Goal: Information Seeking & Learning: Learn about a topic

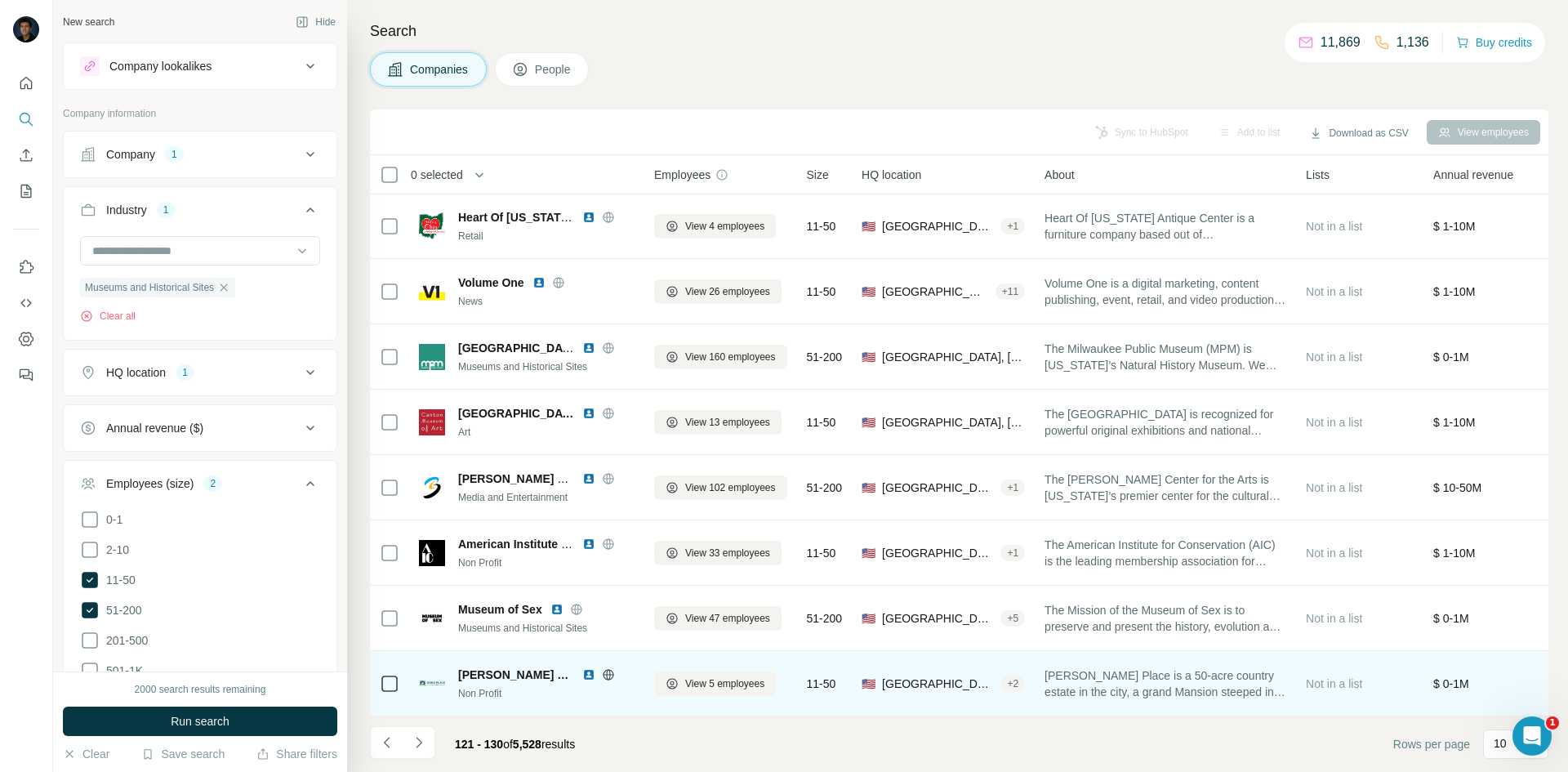
scroll to position [140, 0]
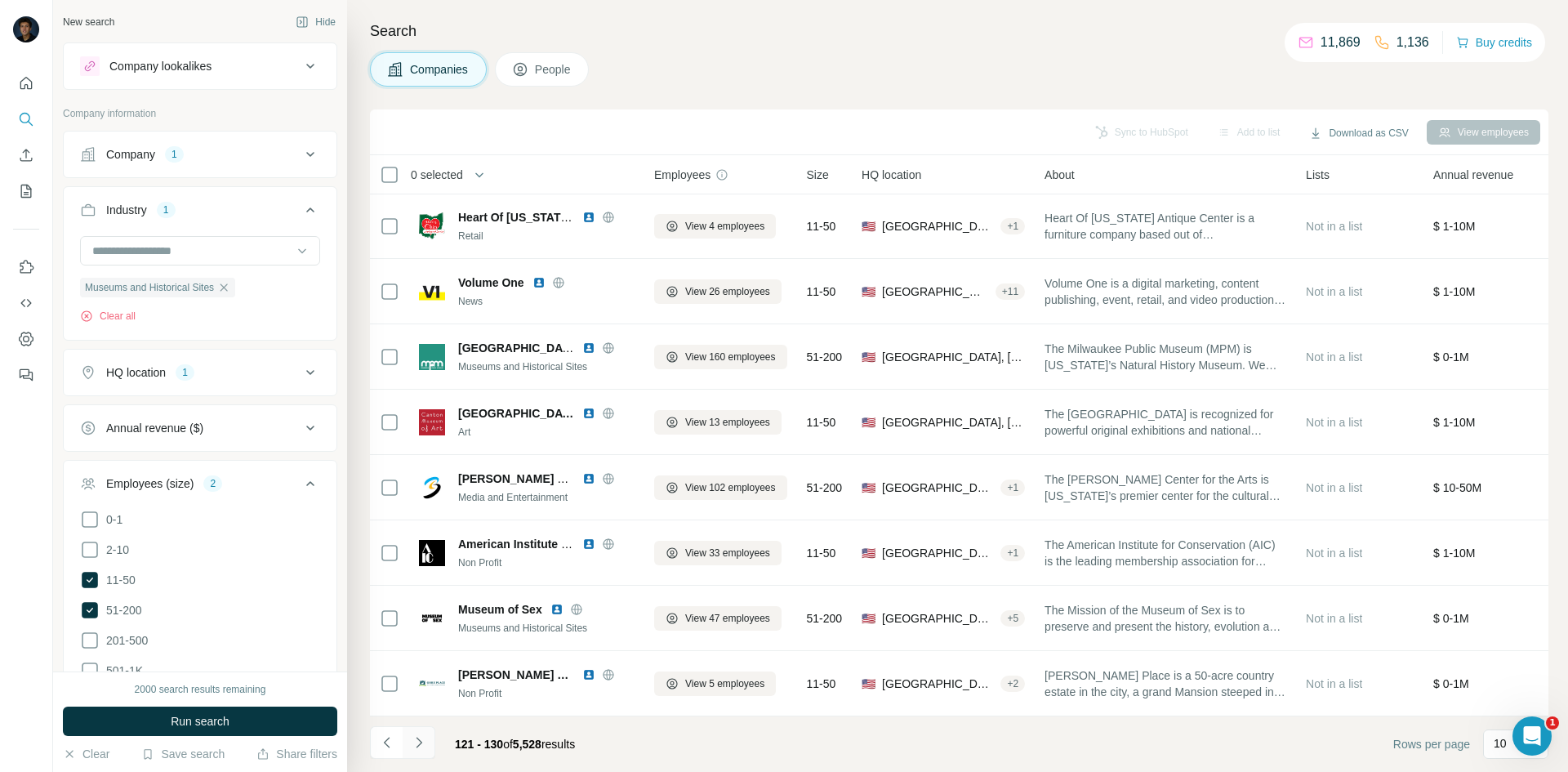
click at [422, 740] on icon "Navigate to next page" at bounding box center [419, 742] width 16 height 16
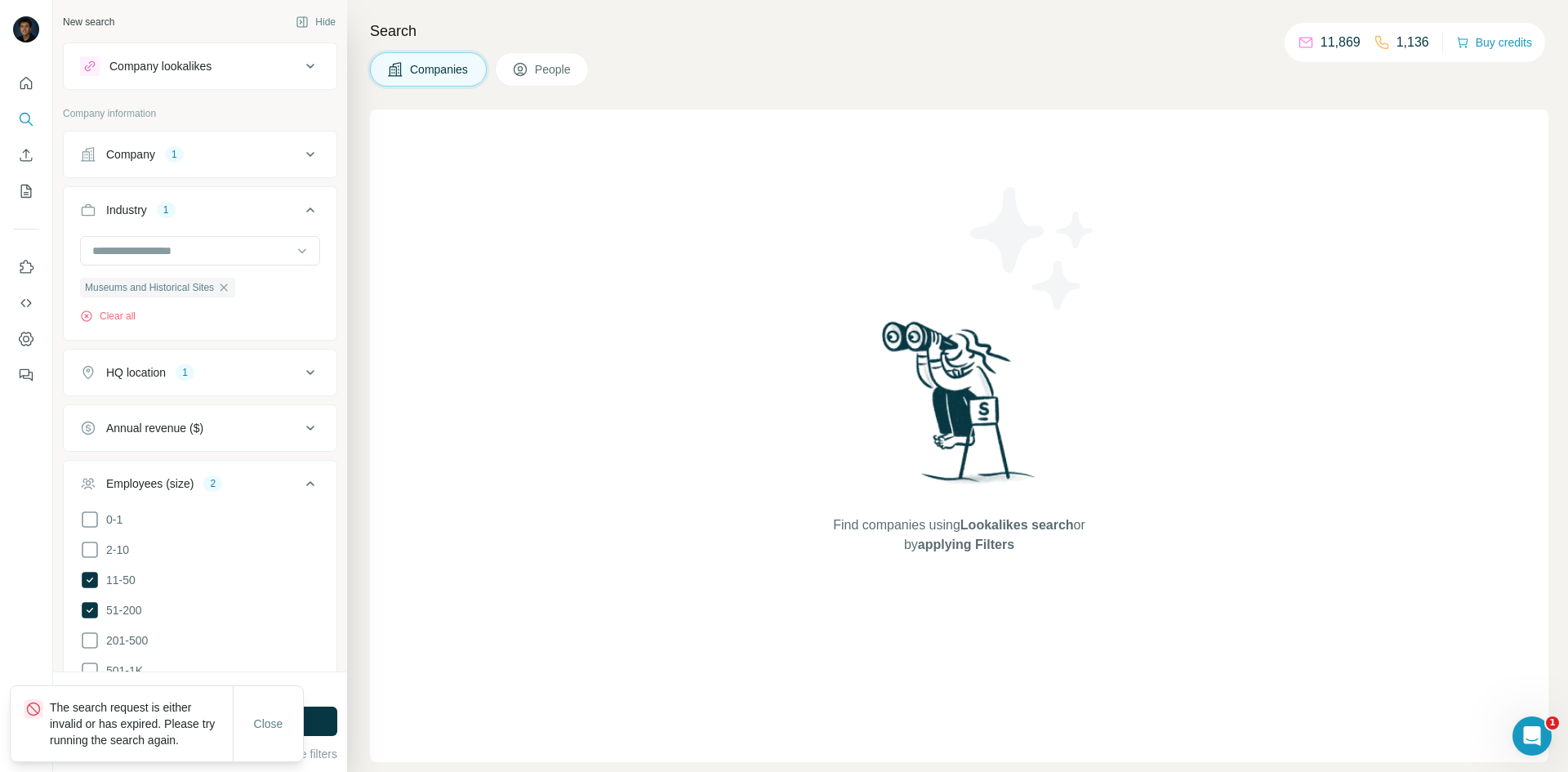
drag, startPoint x: 276, startPoint y: 715, endPoint x: 305, endPoint y: 331, distance: 385.1
click at [273, 706] on div "Close" at bounding box center [268, 723] width 70 height 75
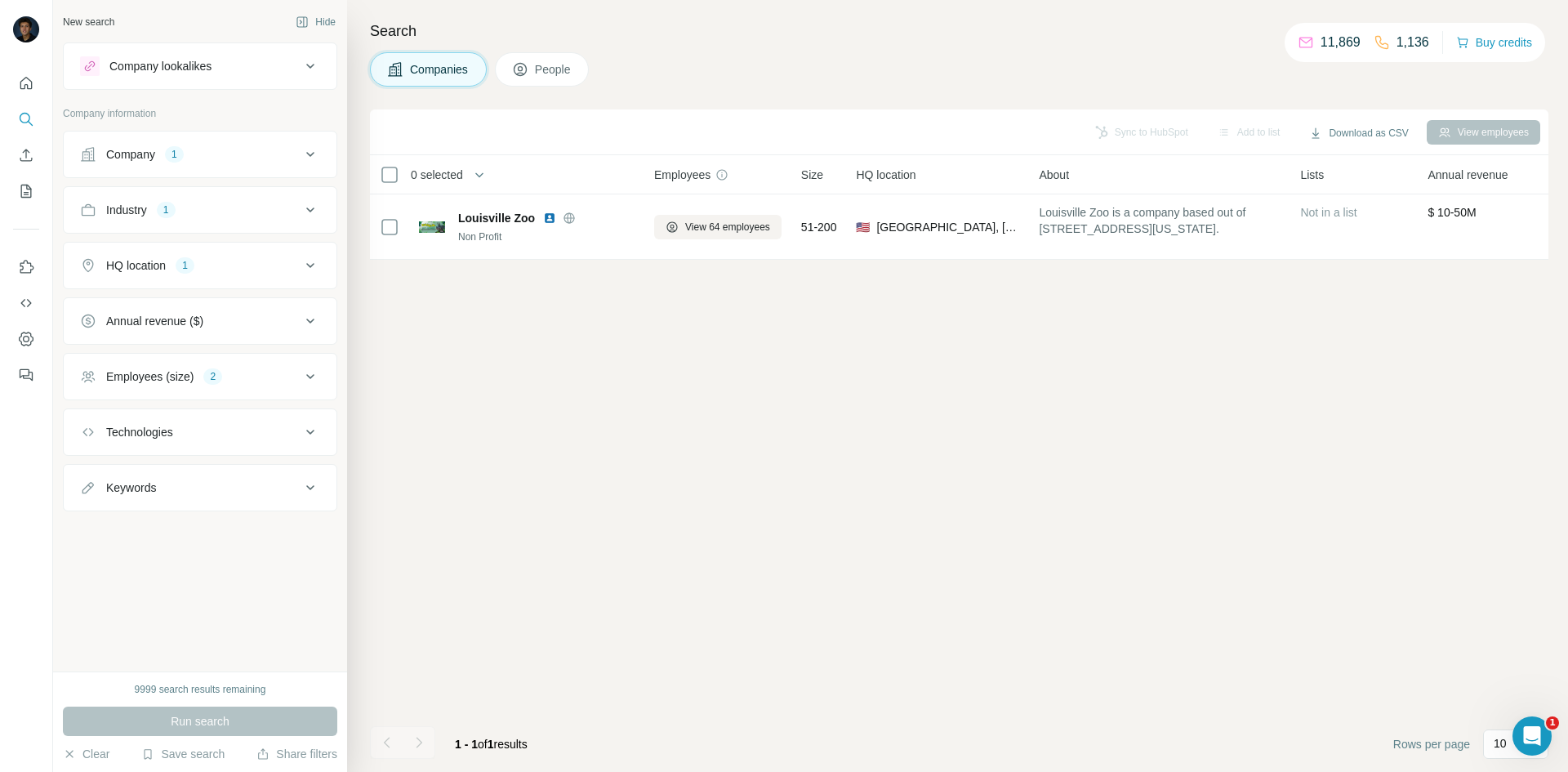
click at [199, 725] on div "Run search" at bounding box center [201, 721] width 275 height 30
click at [316, 148] on icon at bounding box center [311, 155] width 20 height 20
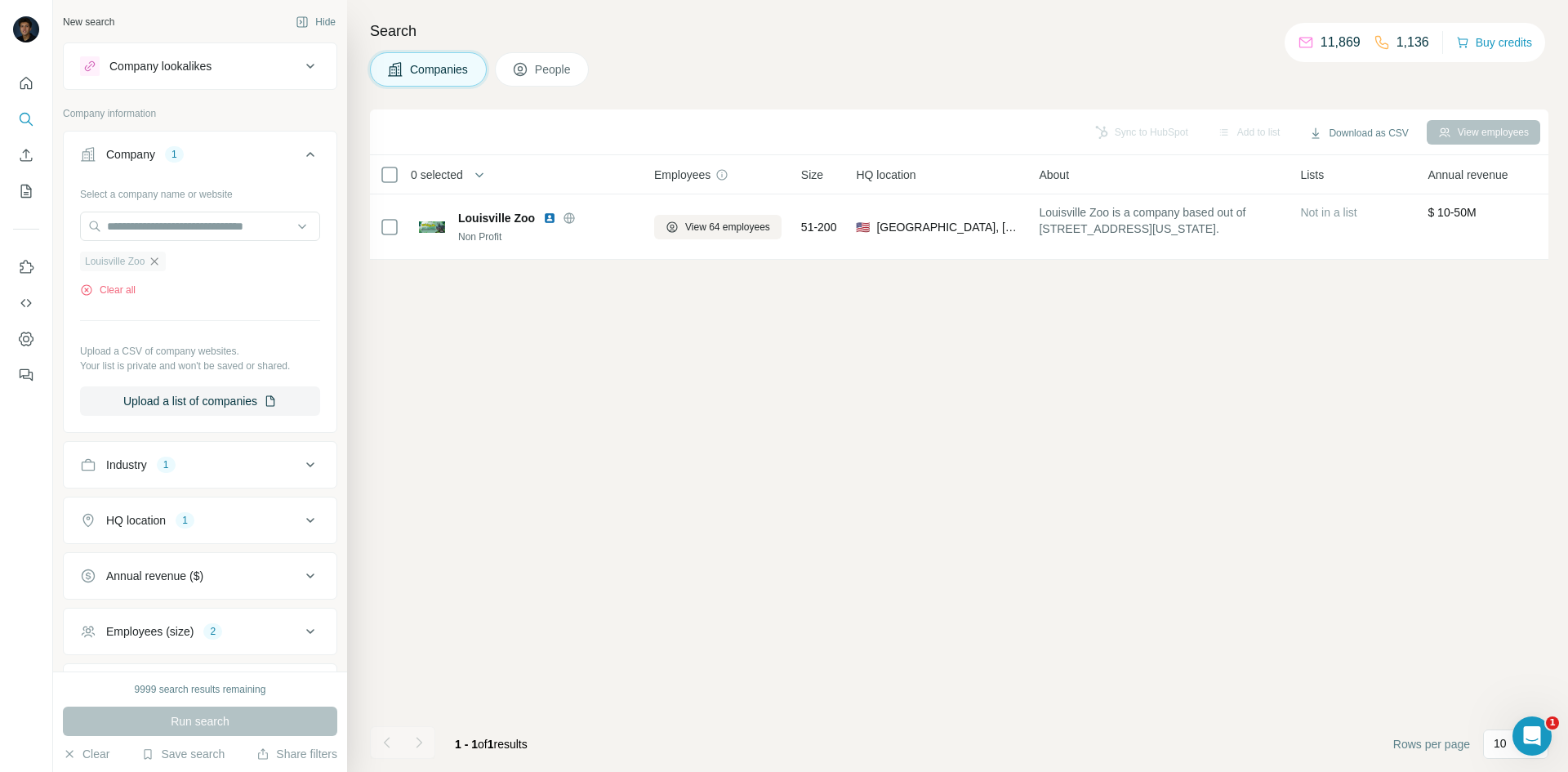
click at [155, 265] on icon "button" at bounding box center [155, 261] width 7 height 7
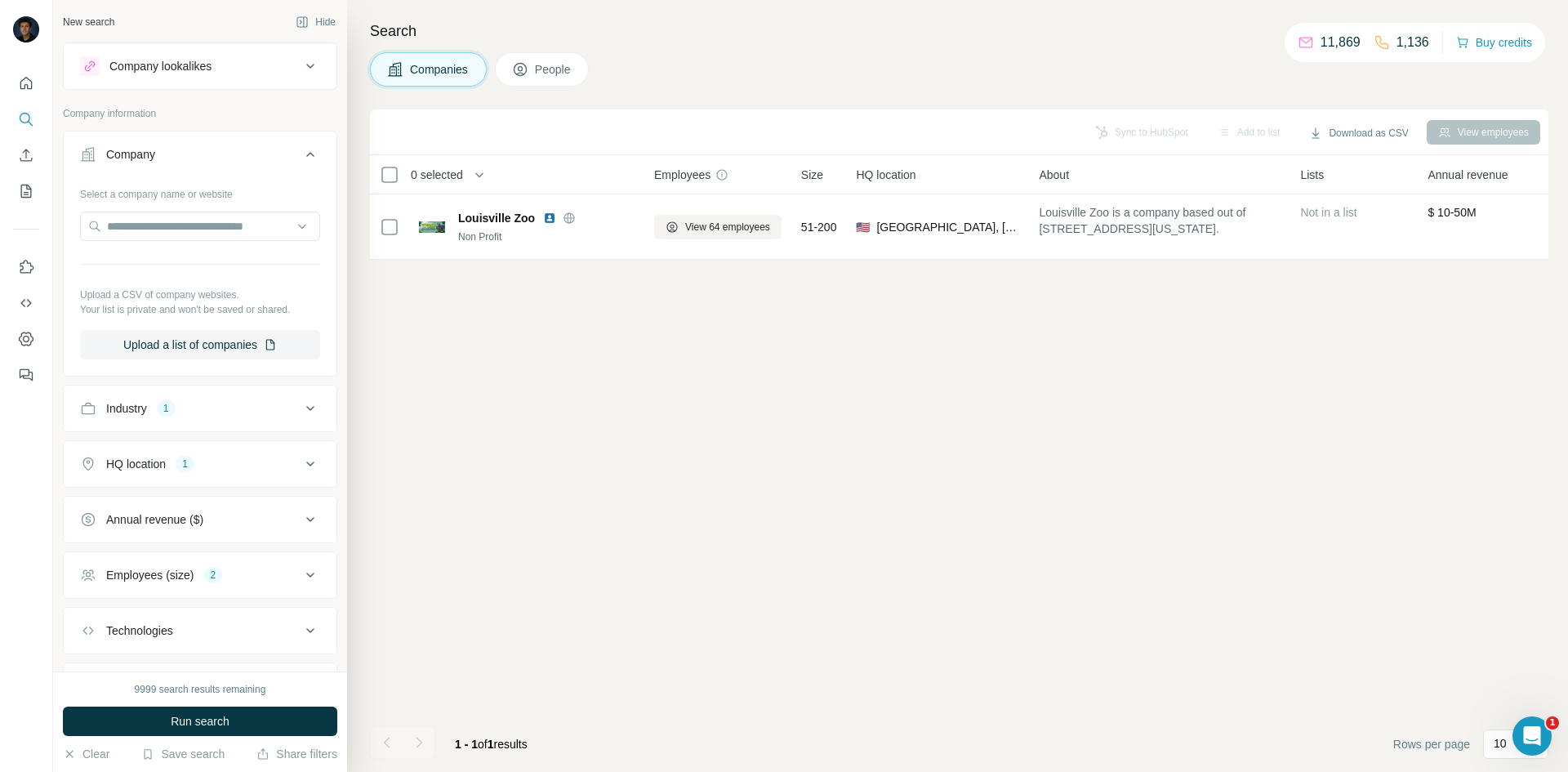
click at [428, 432] on div "Sync to HubSpot Add to list Download as CSV View employees 0 selected Companies…" at bounding box center [959, 440] width 1178 height 663
click at [221, 726] on span "Run search" at bounding box center [200, 721] width 59 height 16
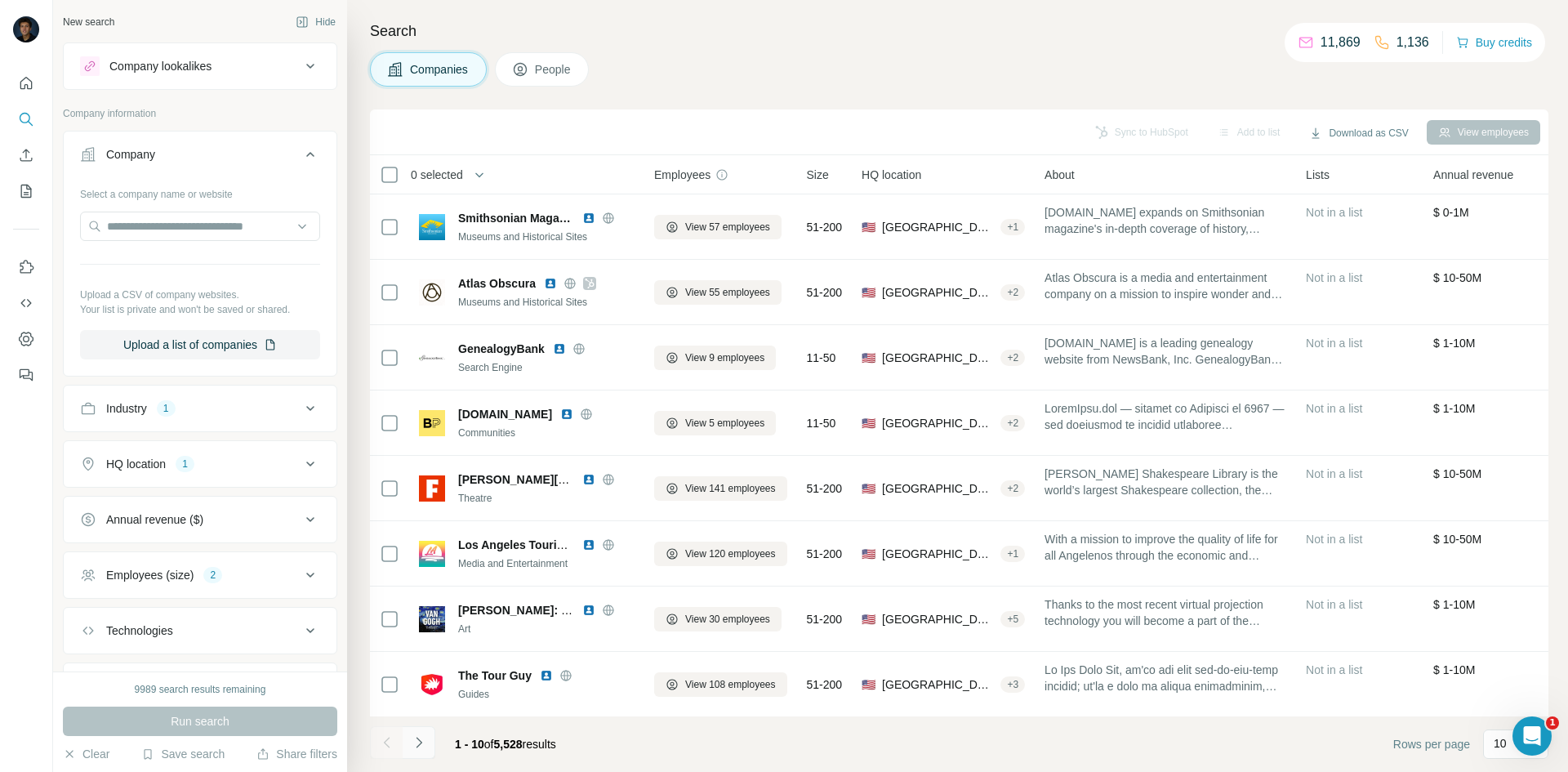
click at [428, 747] on button "Navigate to next page" at bounding box center [419, 742] width 33 height 33
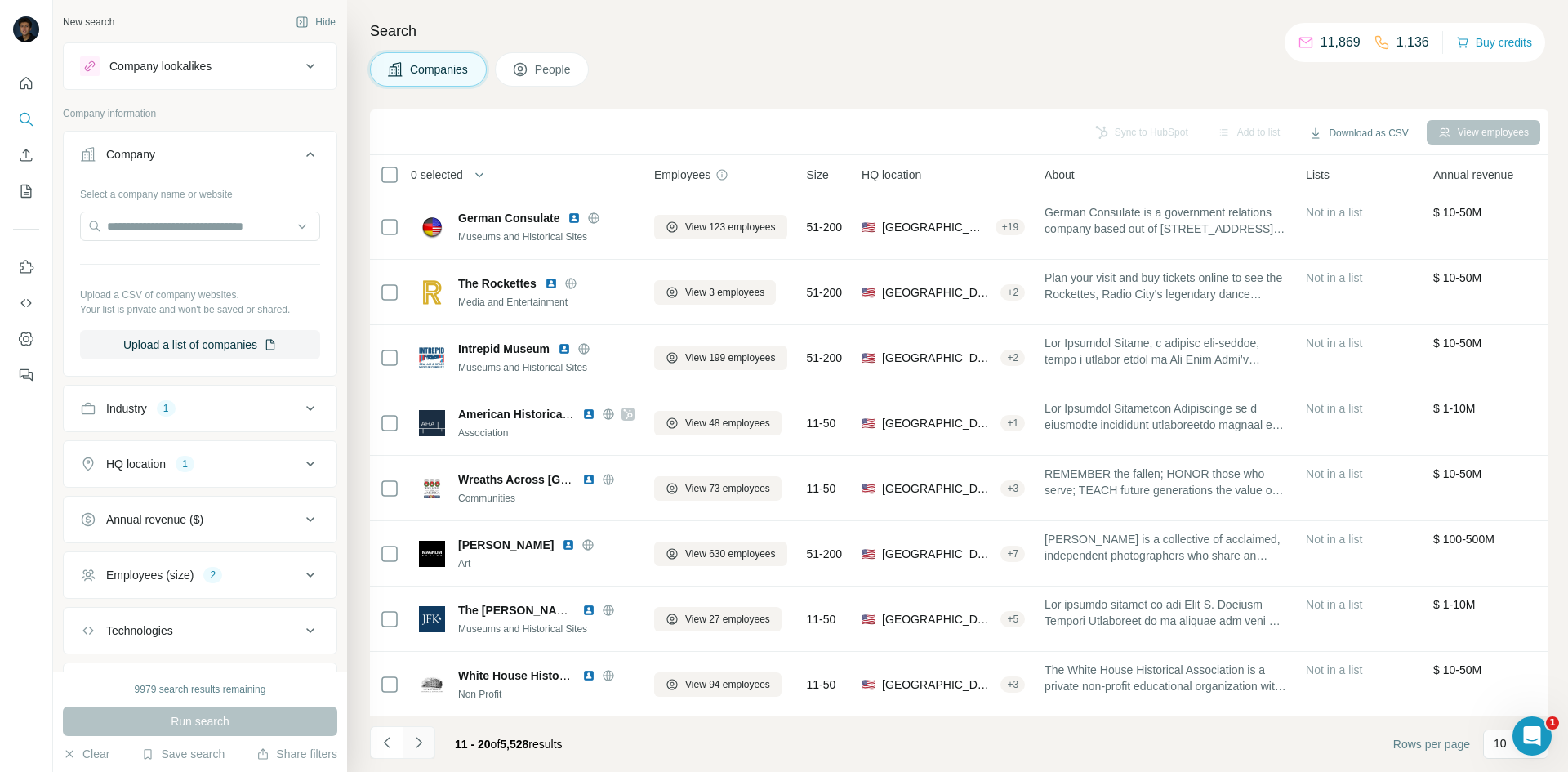
click at [422, 746] on icon "Navigate to next page" at bounding box center [419, 742] width 16 height 16
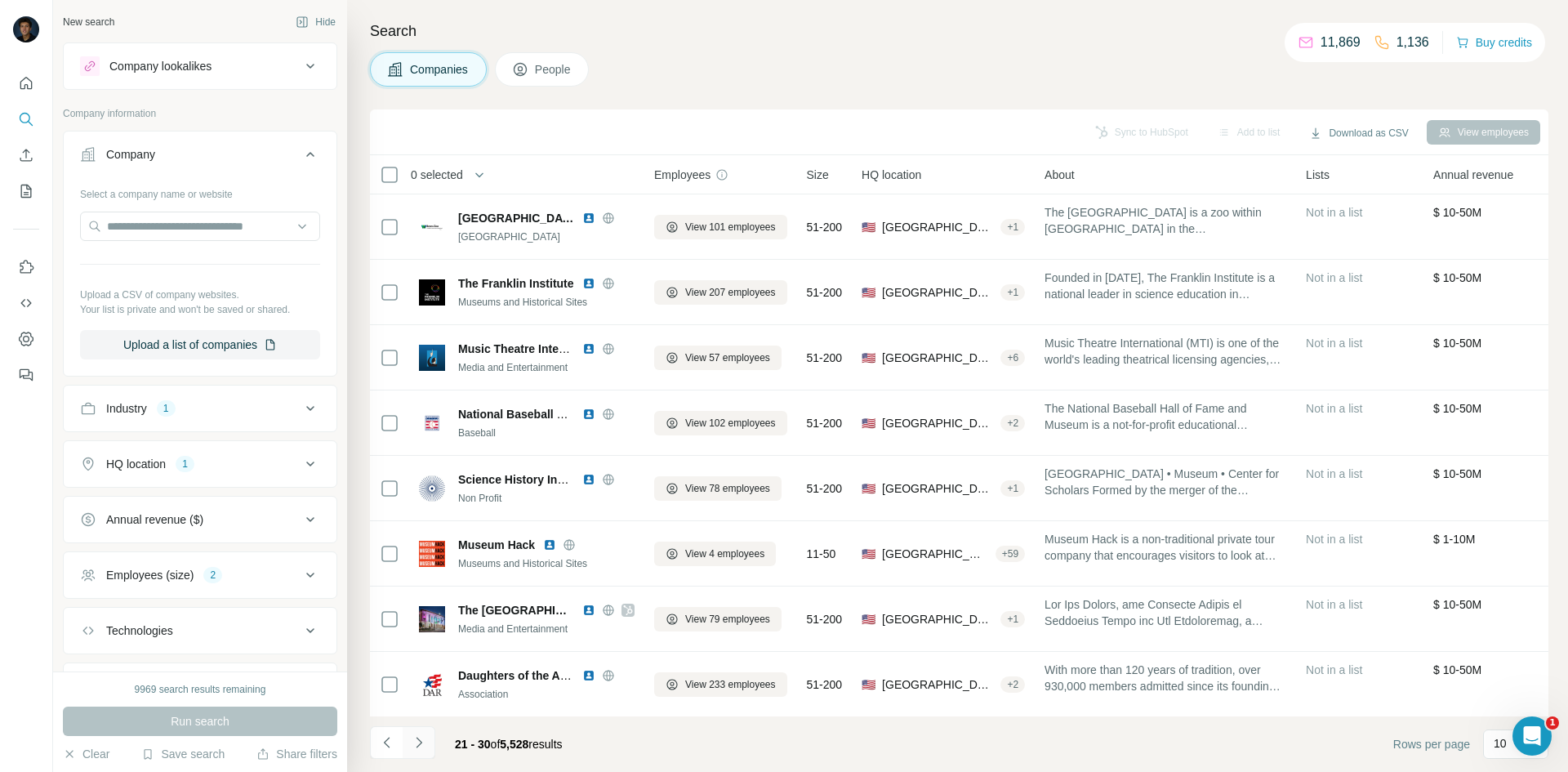
click at [424, 745] on icon "Navigate to next page" at bounding box center [419, 742] width 16 height 16
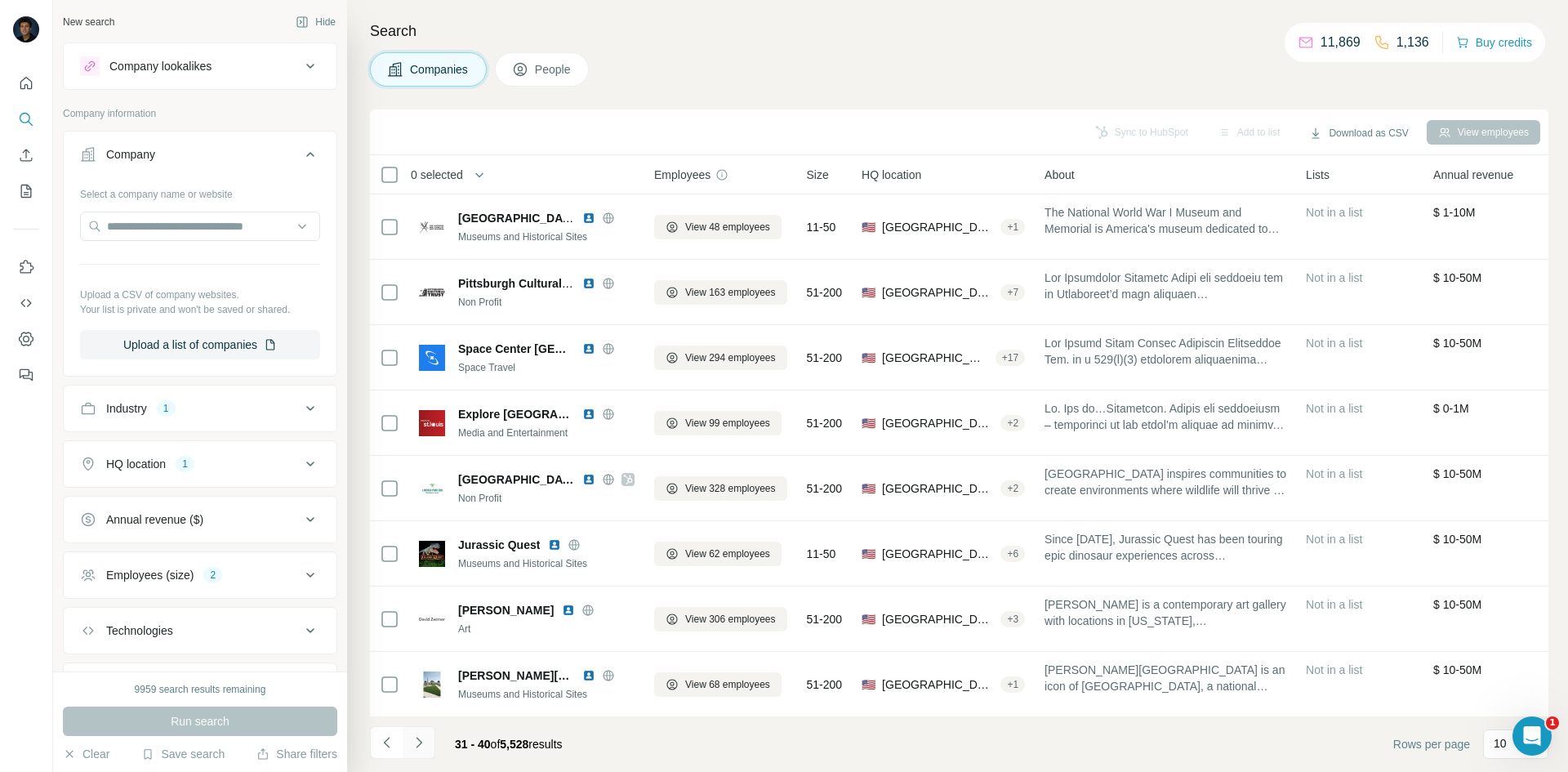
click at [416, 744] on icon "Navigate to next page" at bounding box center [419, 742] width 16 height 16
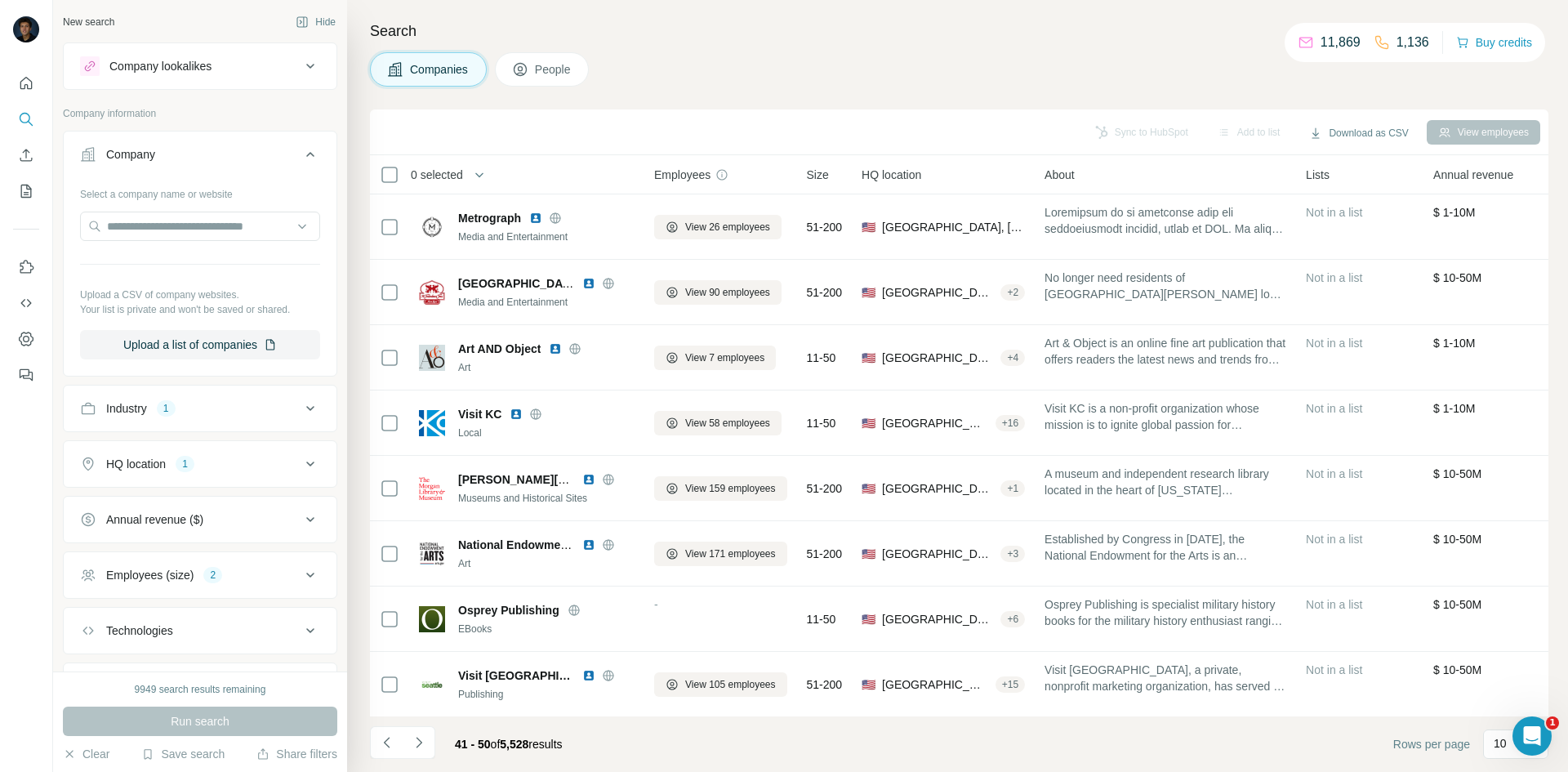
click at [416, 744] on icon "Navigate to next page" at bounding box center [419, 742] width 16 height 16
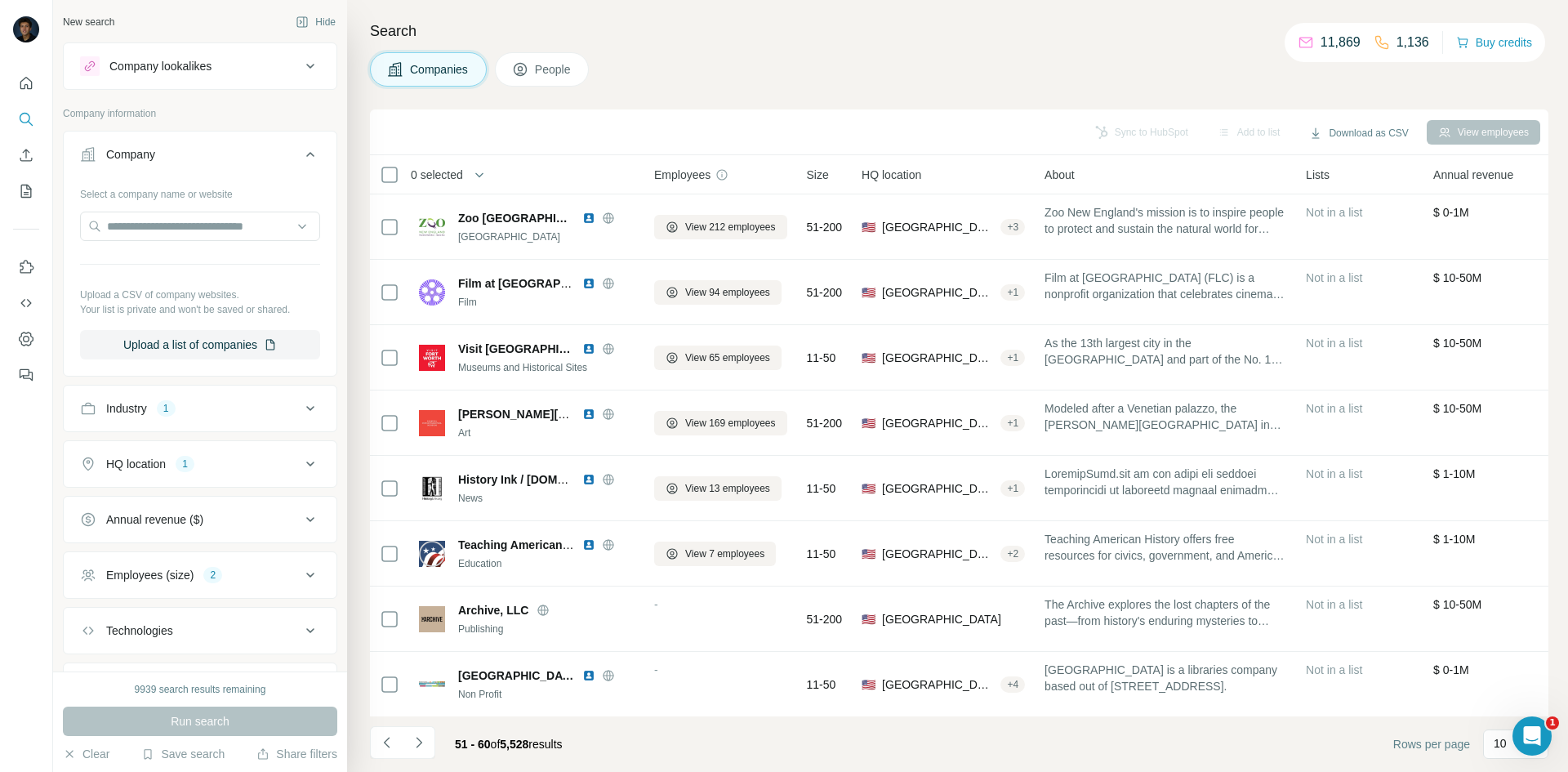
click at [416, 744] on icon "Navigate to next page" at bounding box center [419, 742] width 16 height 16
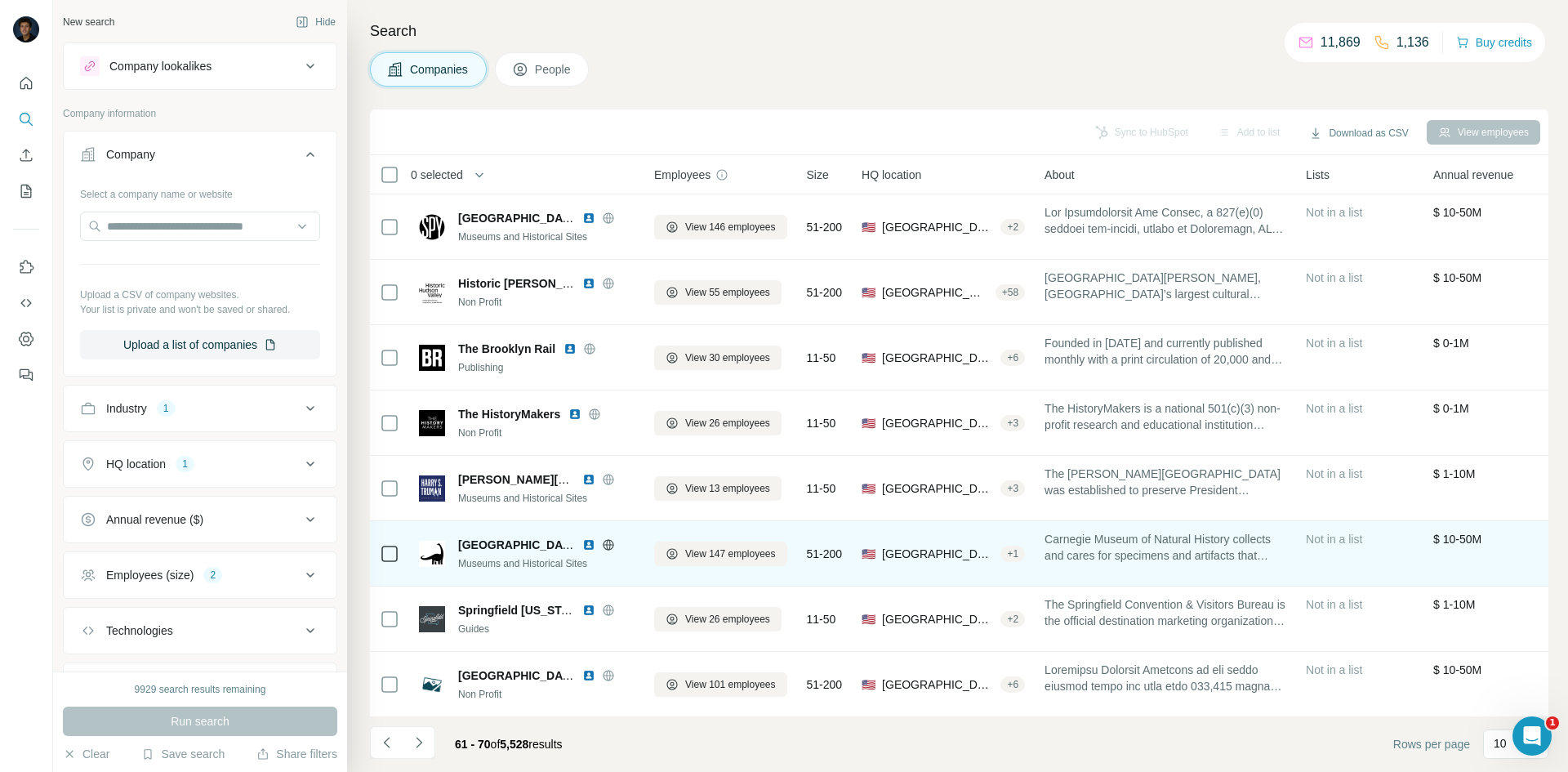
click at [603, 547] on icon at bounding box center [608, 545] width 13 height 13
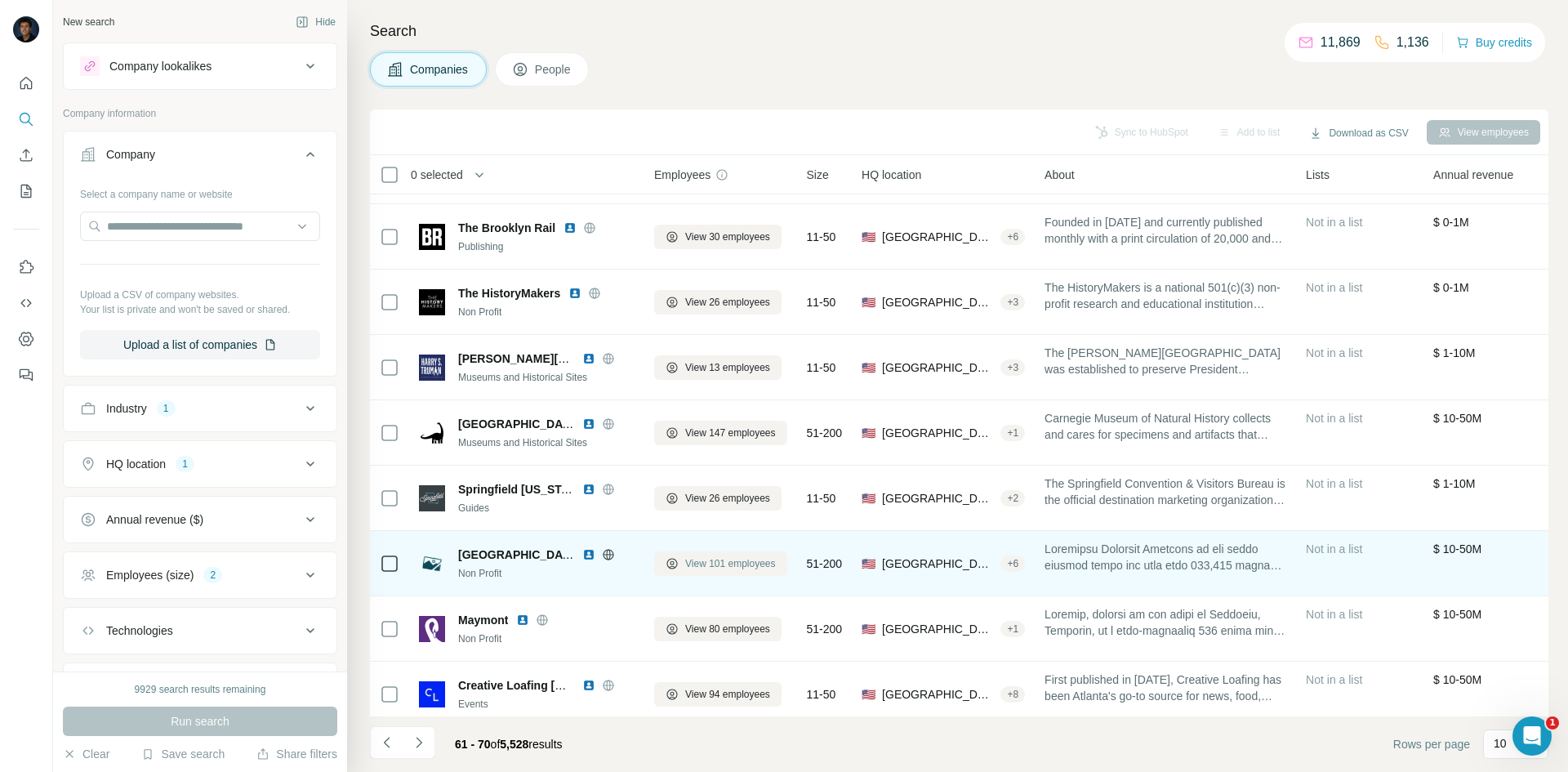
scroll to position [140, 0]
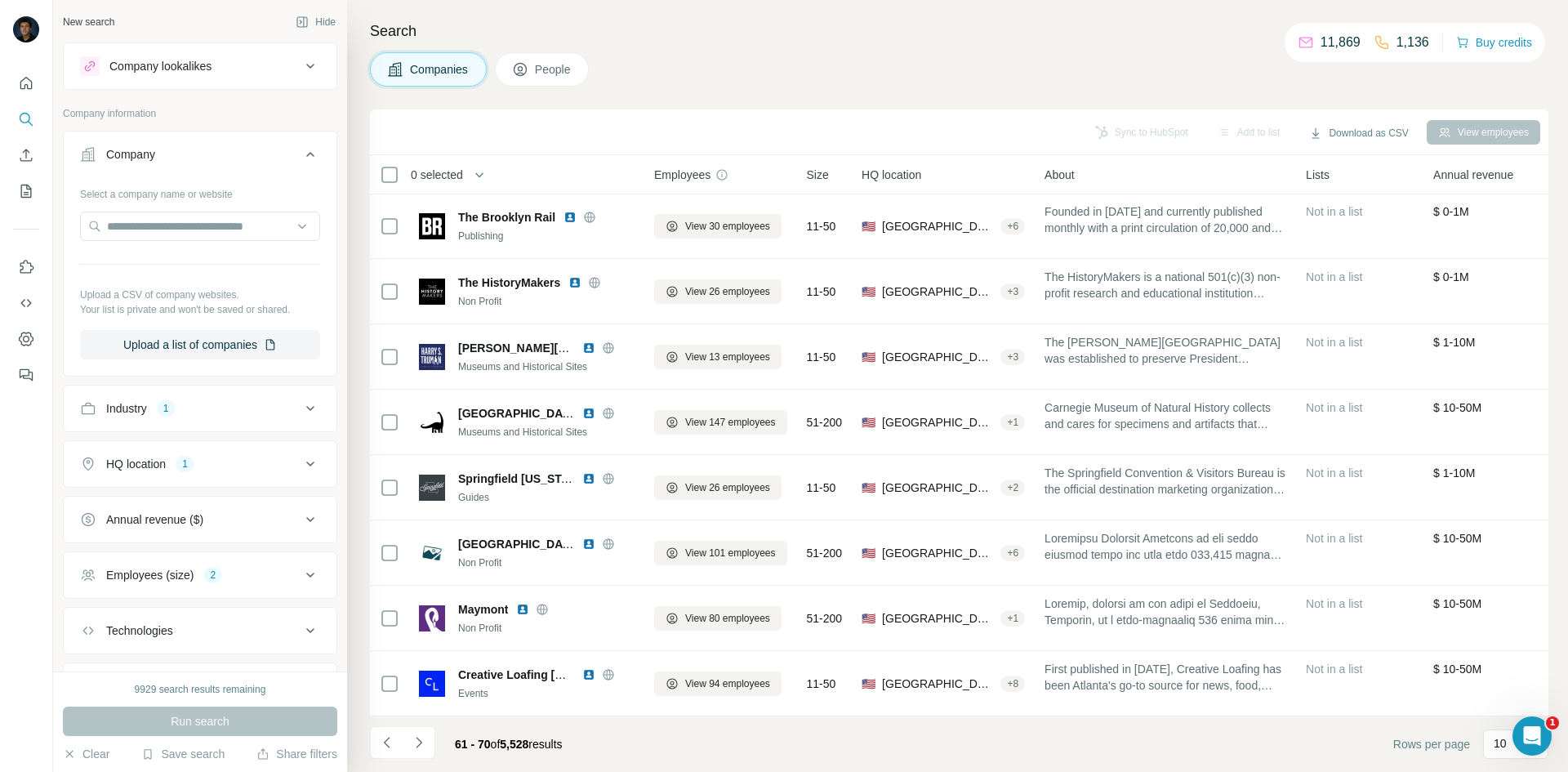
click at [422, 744] on icon "Navigate to next page" at bounding box center [419, 742] width 16 height 16
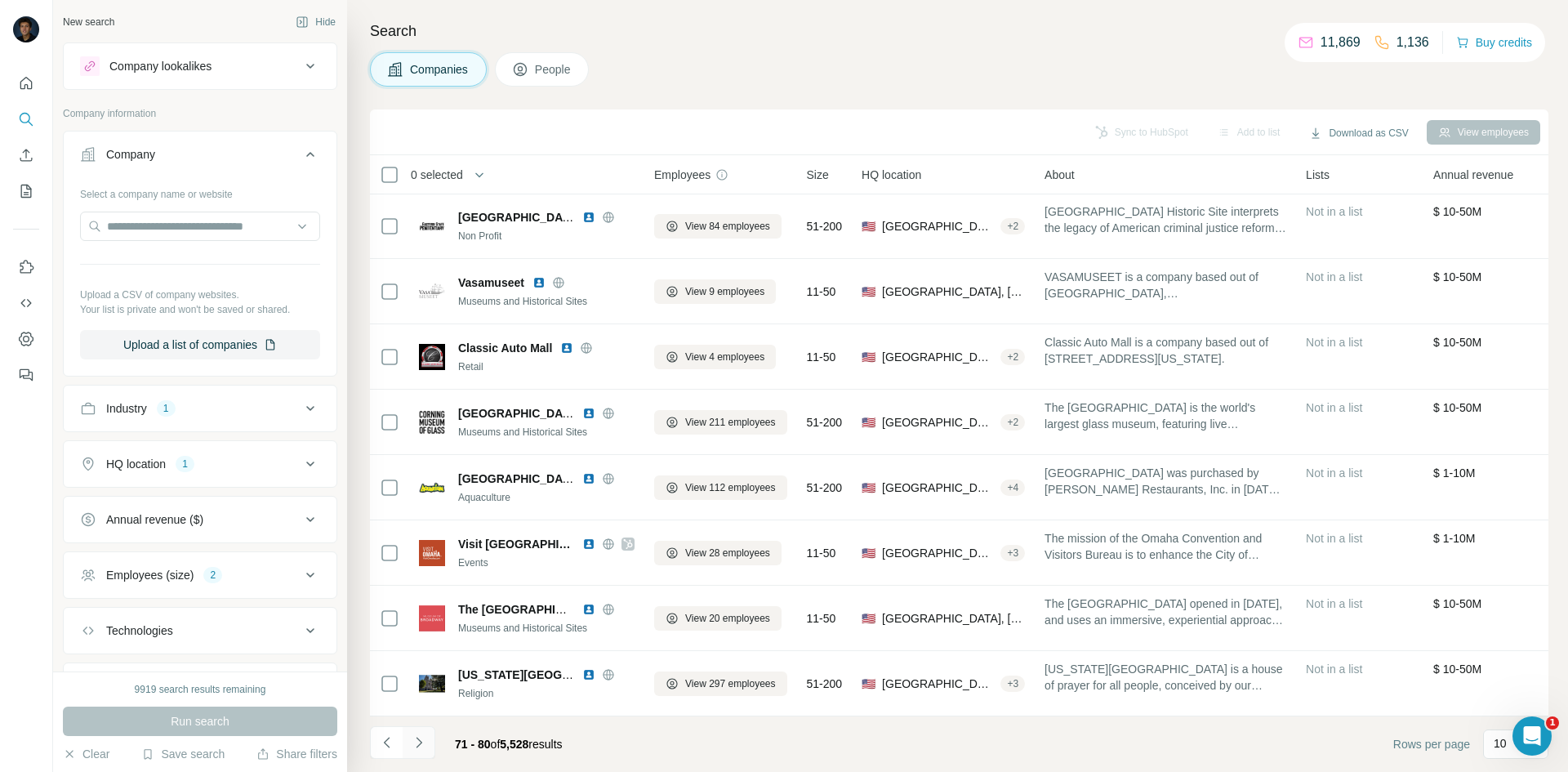
click at [421, 738] on icon "Navigate to next page" at bounding box center [419, 742] width 16 height 16
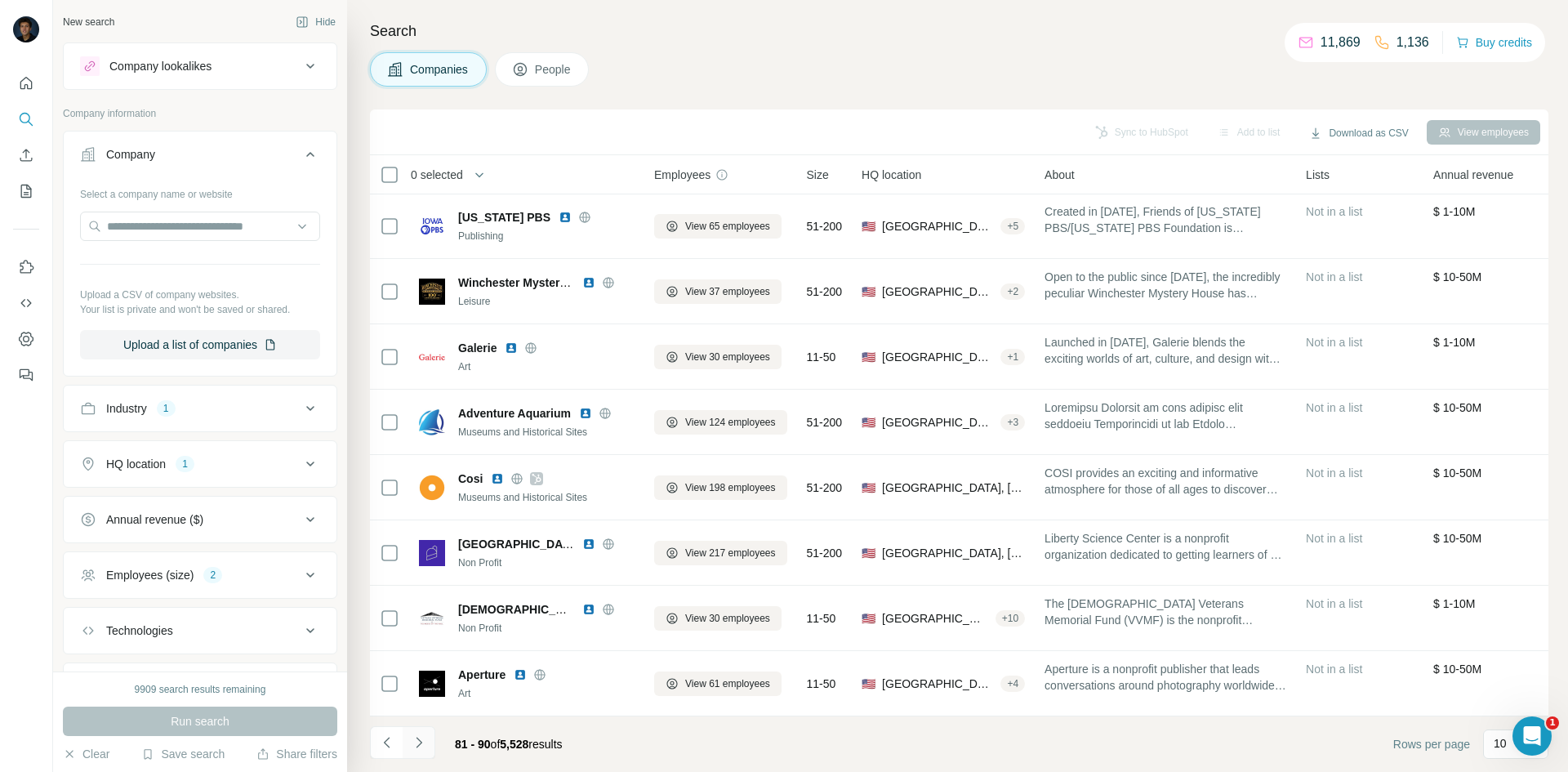
click at [434, 748] on button "Navigate to next page" at bounding box center [419, 742] width 33 height 33
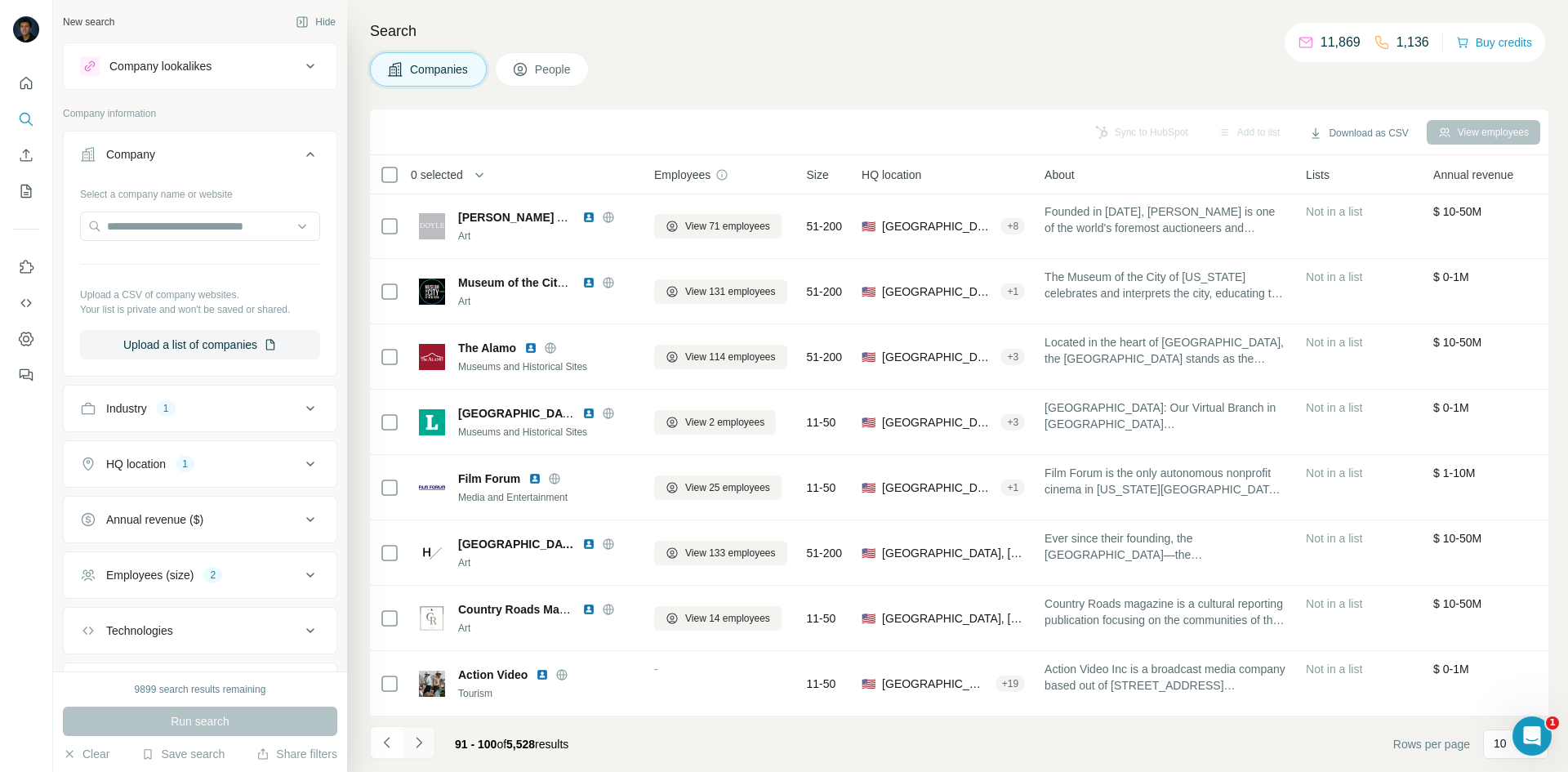
click at [415, 747] on icon "Navigate to next page" at bounding box center [419, 742] width 16 height 16
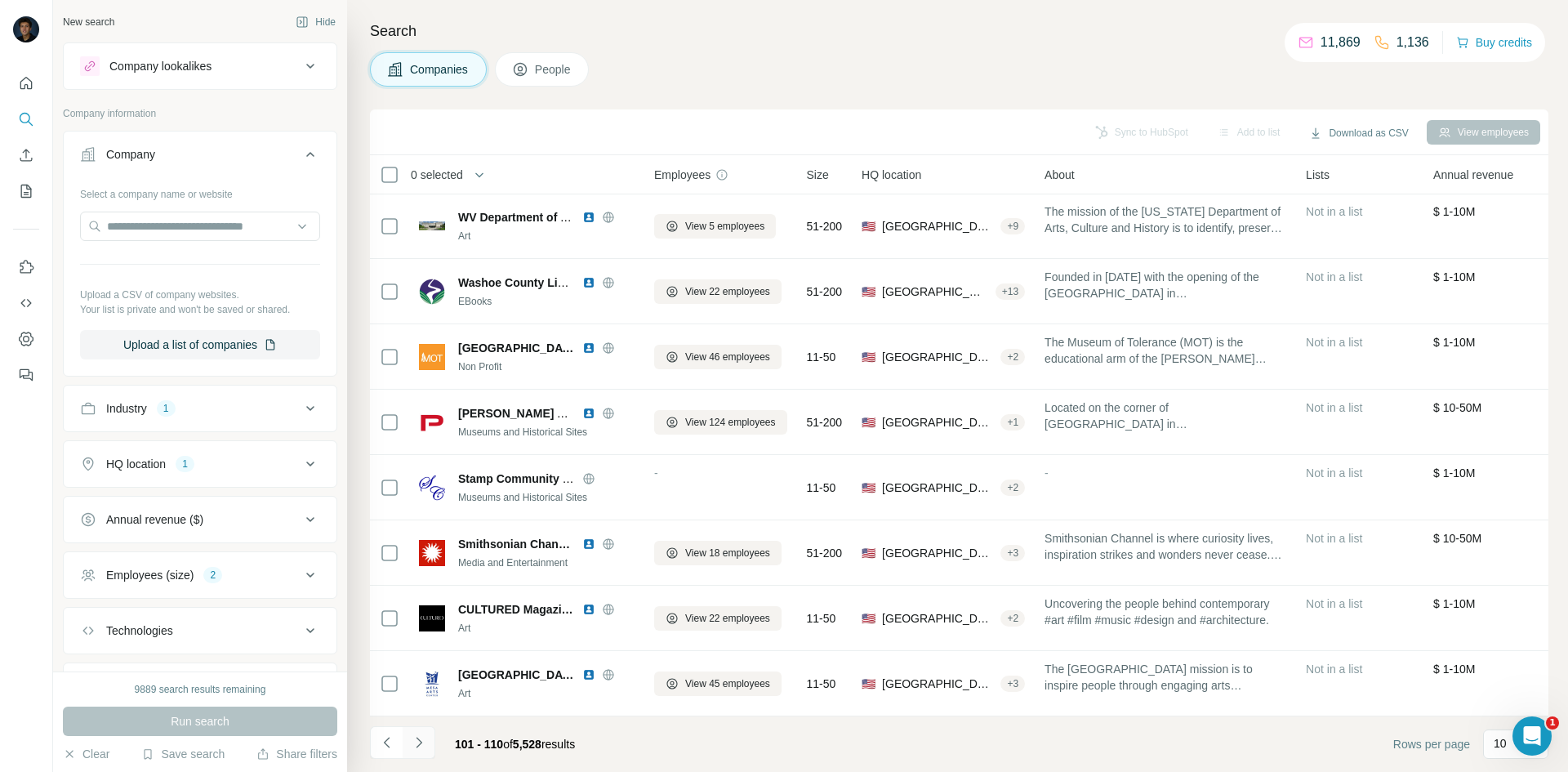
click at [411, 739] on icon "Navigate to next page" at bounding box center [419, 742] width 16 height 16
